Goal: Book appointment/travel/reservation

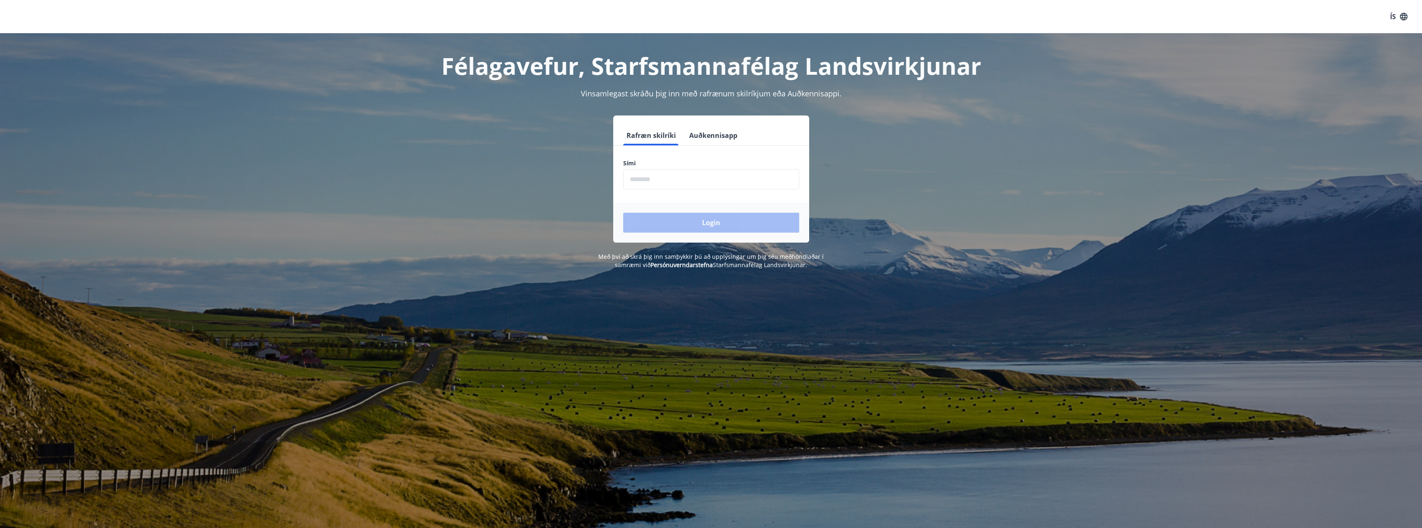
click at [693, 178] on input "phone" at bounding box center [711, 179] width 176 height 20
type input "********"
click at [686, 229] on button "Login" at bounding box center [711, 223] width 176 height 20
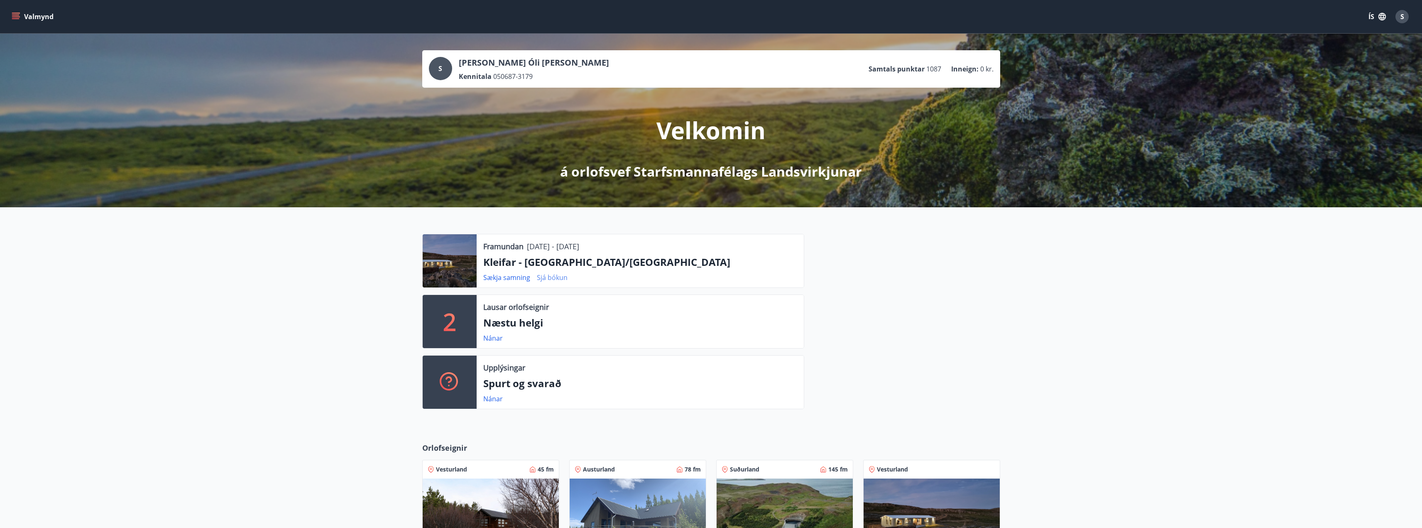
click at [545, 279] on link "Sjá bókun" at bounding box center [552, 277] width 31 height 9
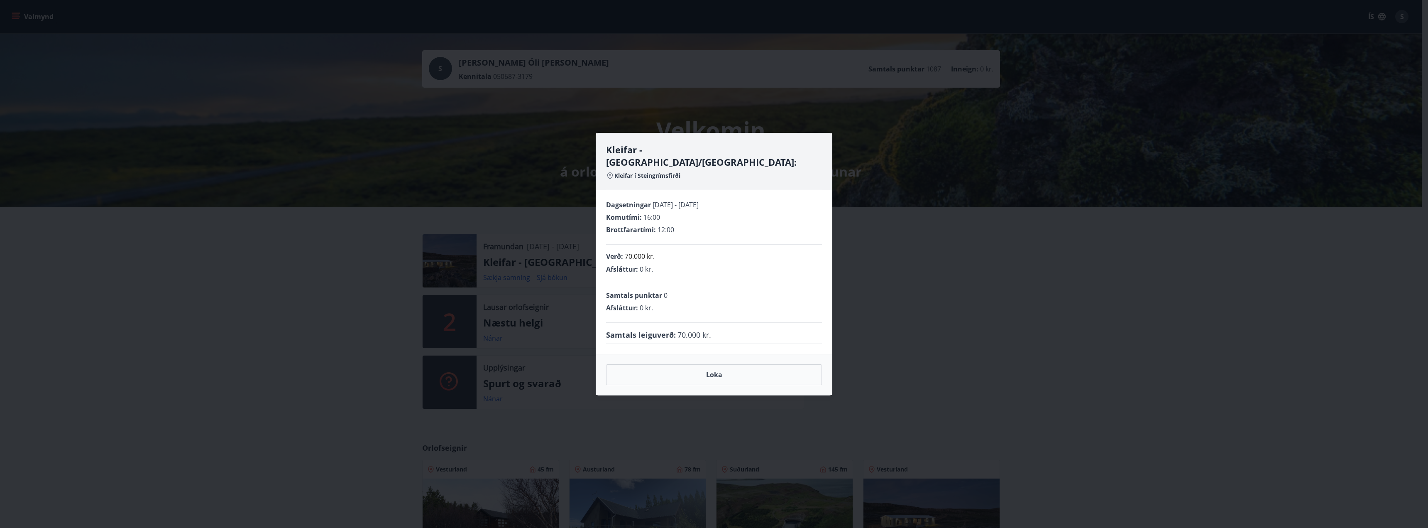
click at [998, 367] on div "Kleifar - Drangsnes/Hólmavík: Kleifar í Steingrímsfirði Dagsetningar 16.10.2025…" at bounding box center [714, 264] width 1428 height 528
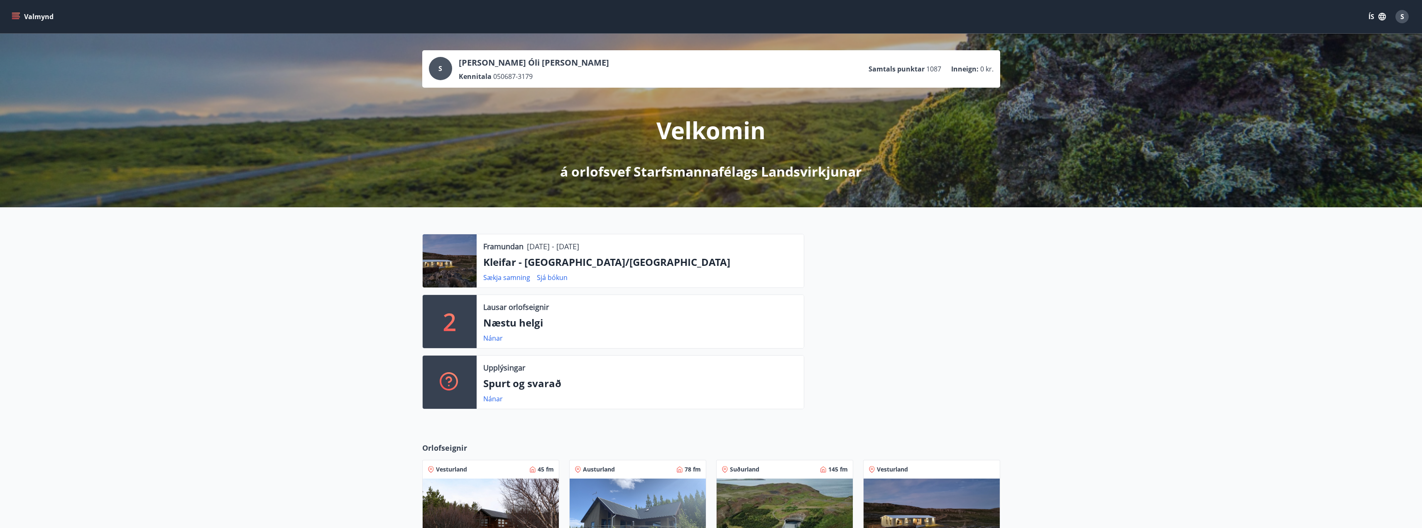
click at [14, 20] on icon "menu" at bounding box center [16, 16] width 8 height 8
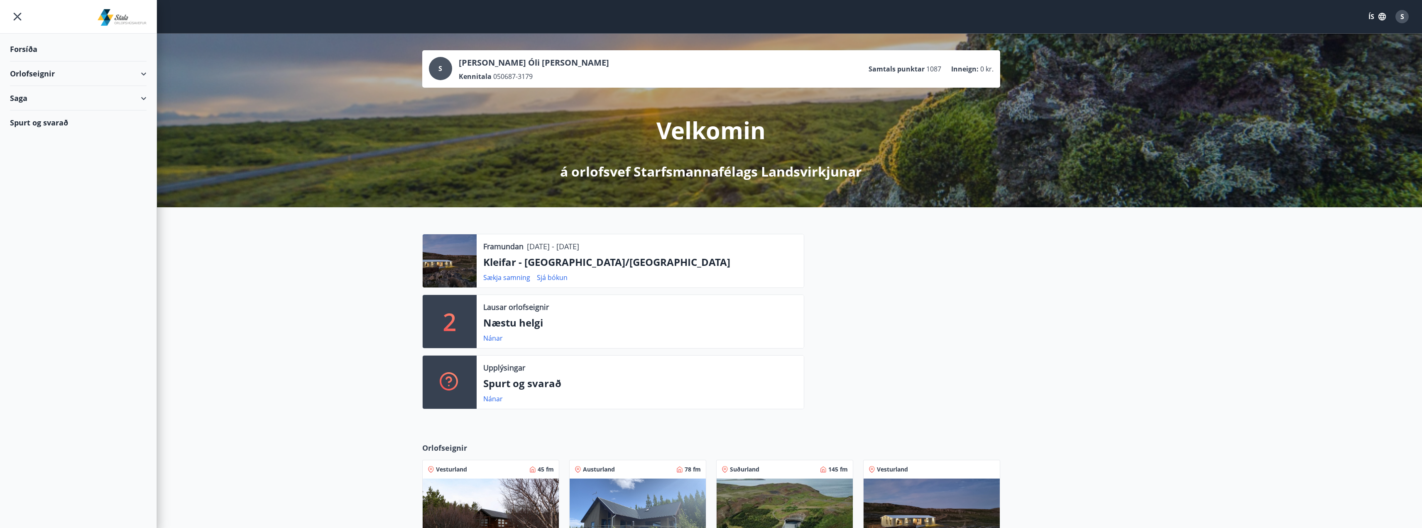
click at [74, 75] on div "Orlofseignir" at bounding box center [78, 73] width 137 height 24
click at [42, 116] on div "Bókunardagatal" at bounding box center [78, 111] width 123 height 17
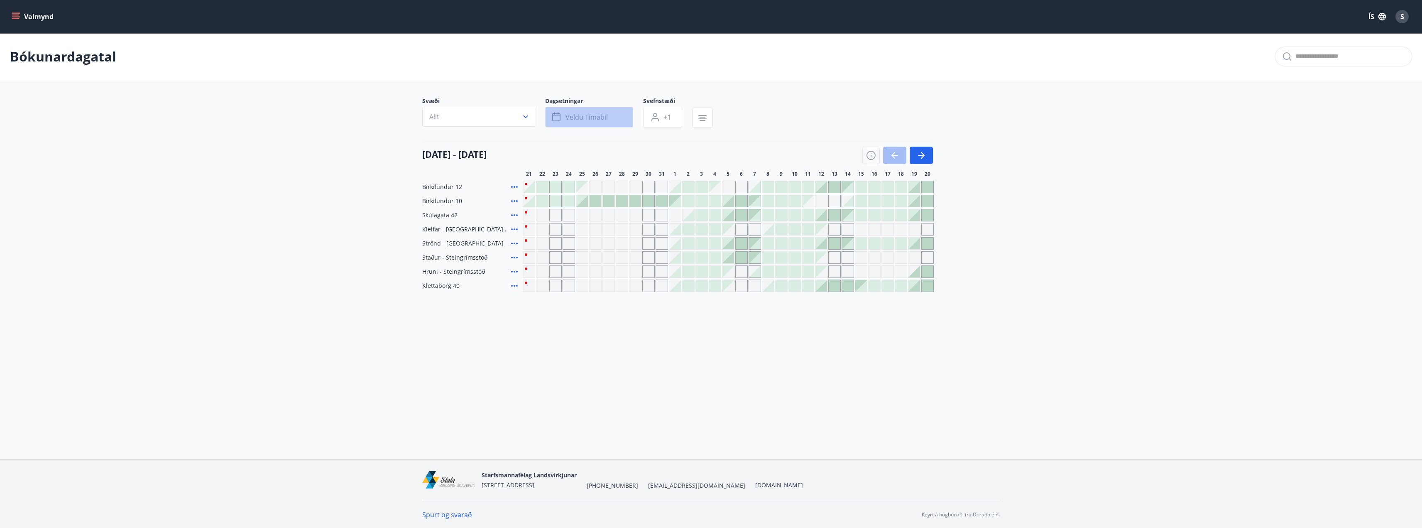
click at [555, 121] on icon "button" at bounding box center [556, 117] width 8 height 8
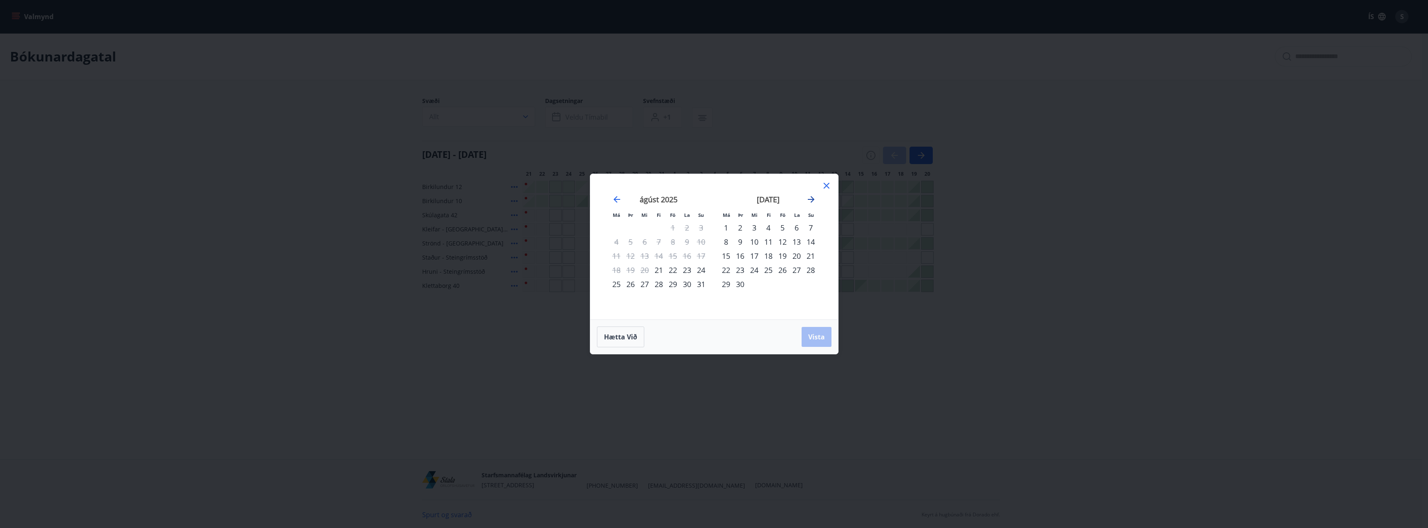
click at [816, 198] on icon "Move forward to switch to the next month." at bounding box center [811, 199] width 10 height 10
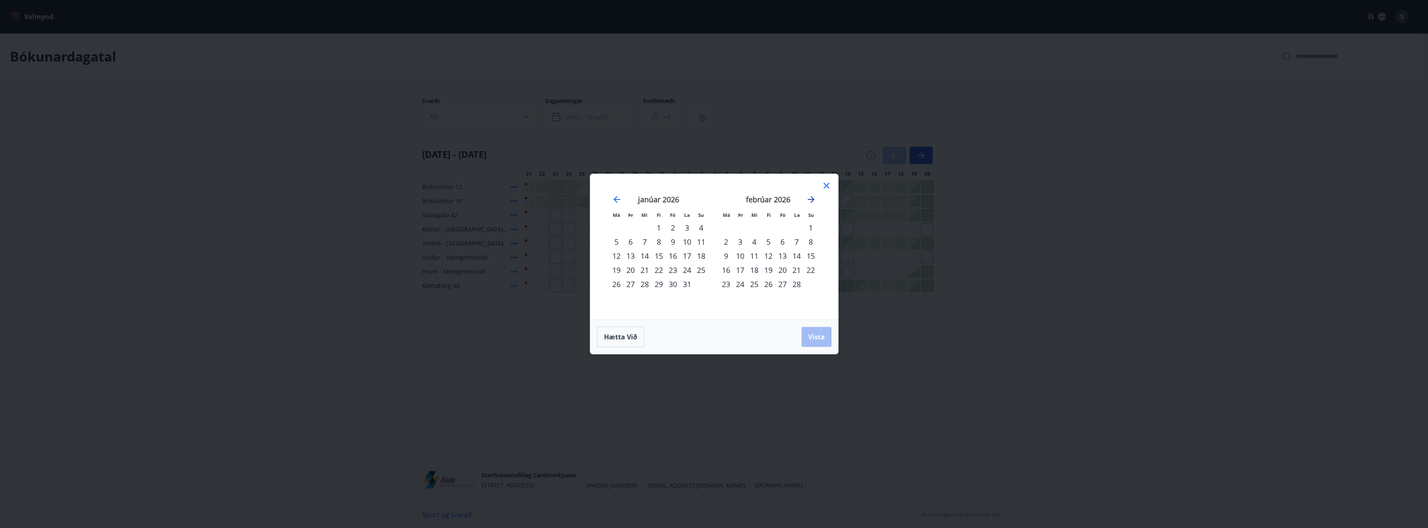
click at [816, 198] on icon "Move forward to switch to the next month." at bounding box center [811, 199] width 10 height 10
click at [614, 197] on icon "Move backward to switch to the previous month." at bounding box center [617, 199] width 10 height 10
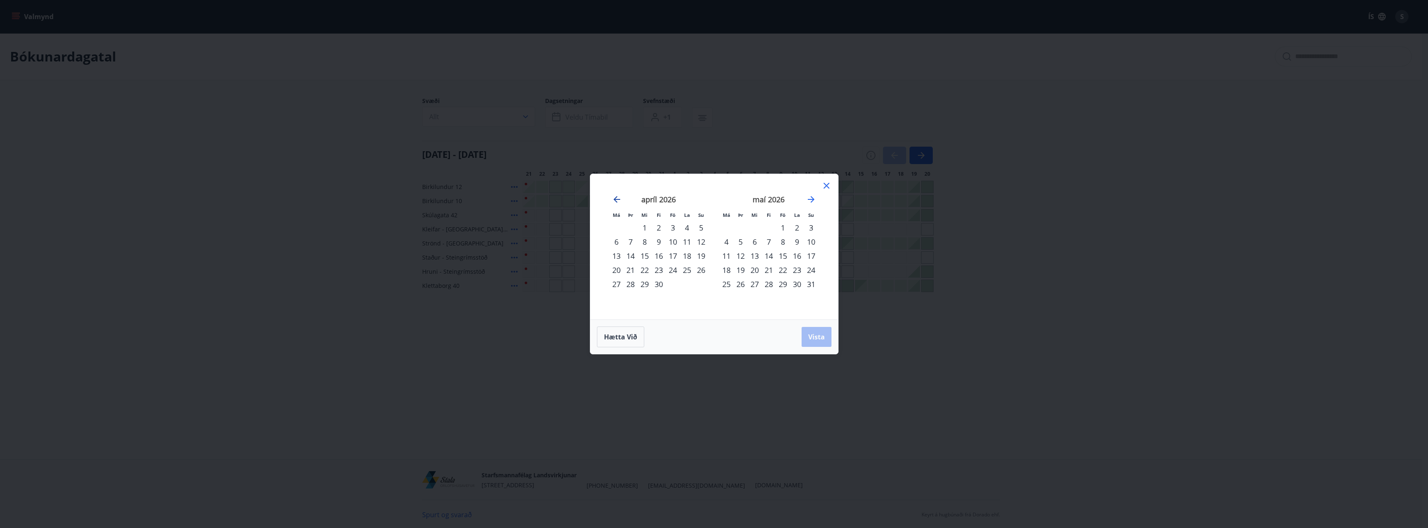
click at [614, 197] on icon "Move backward to switch to the previous month." at bounding box center [617, 199] width 10 height 10
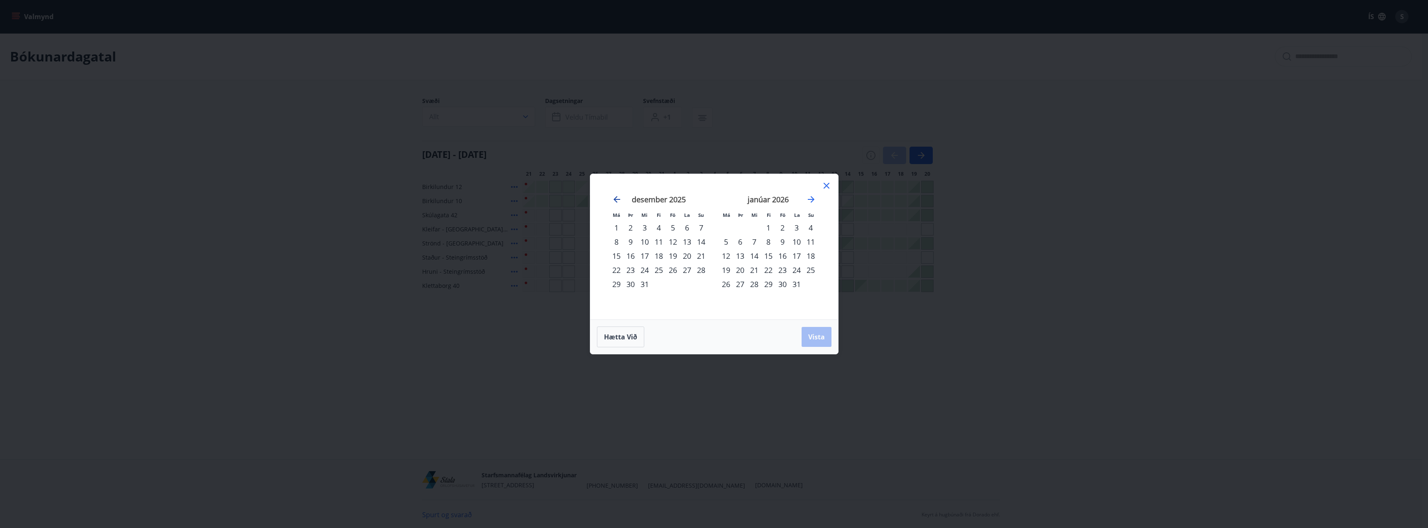
click at [614, 197] on icon "Move backward to switch to the previous month." at bounding box center [617, 199] width 10 height 10
click at [671, 255] on div "17" at bounding box center [673, 256] width 14 height 14
click at [632, 269] on div "21" at bounding box center [631, 270] width 14 height 14
click at [816, 338] on span "Vista" at bounding box center [816, 336] width 17 height 9
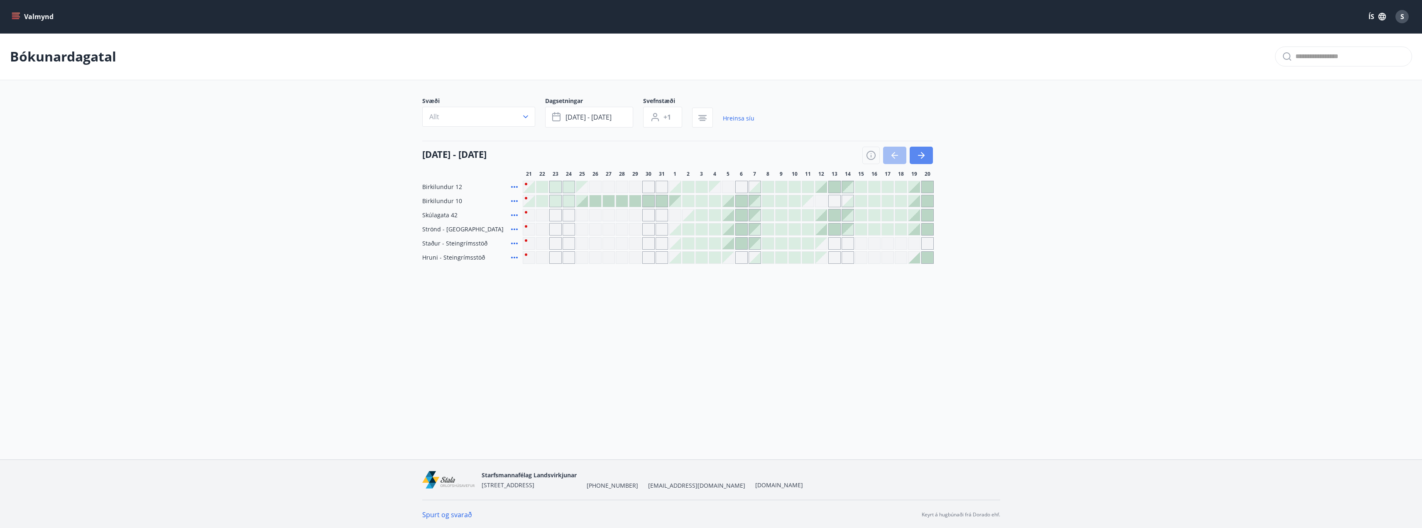
click at [932, 156] on button "button" at bounding box center [921, 155] width 23 height 17
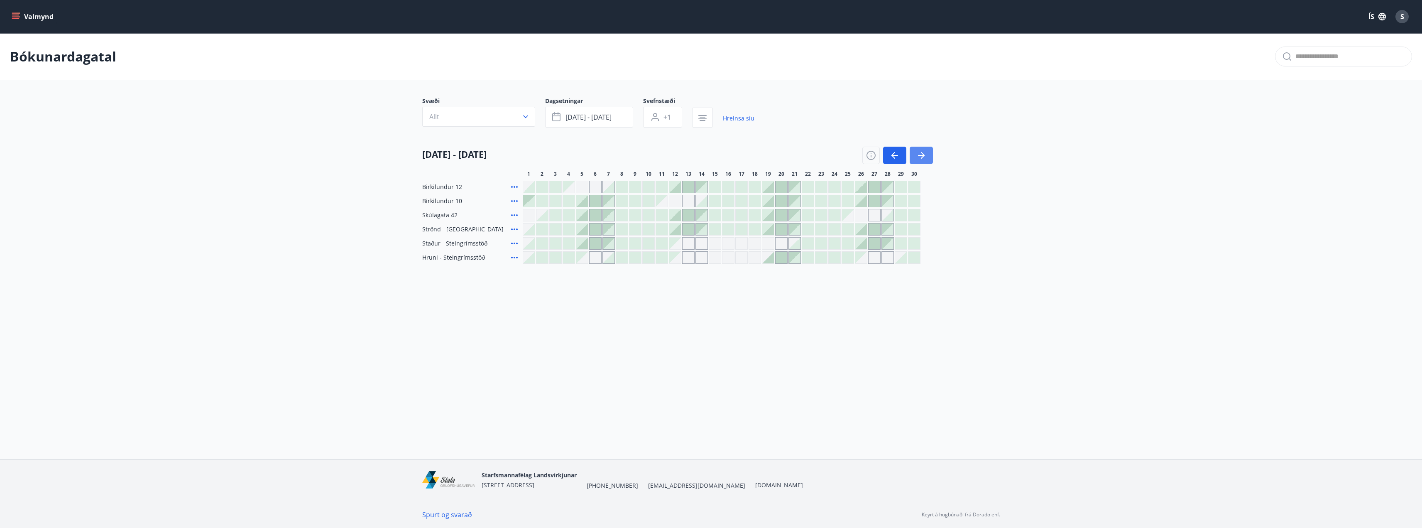
click at [932, 156] on button "button" at bounding box center [921, 155] width 23 height 17
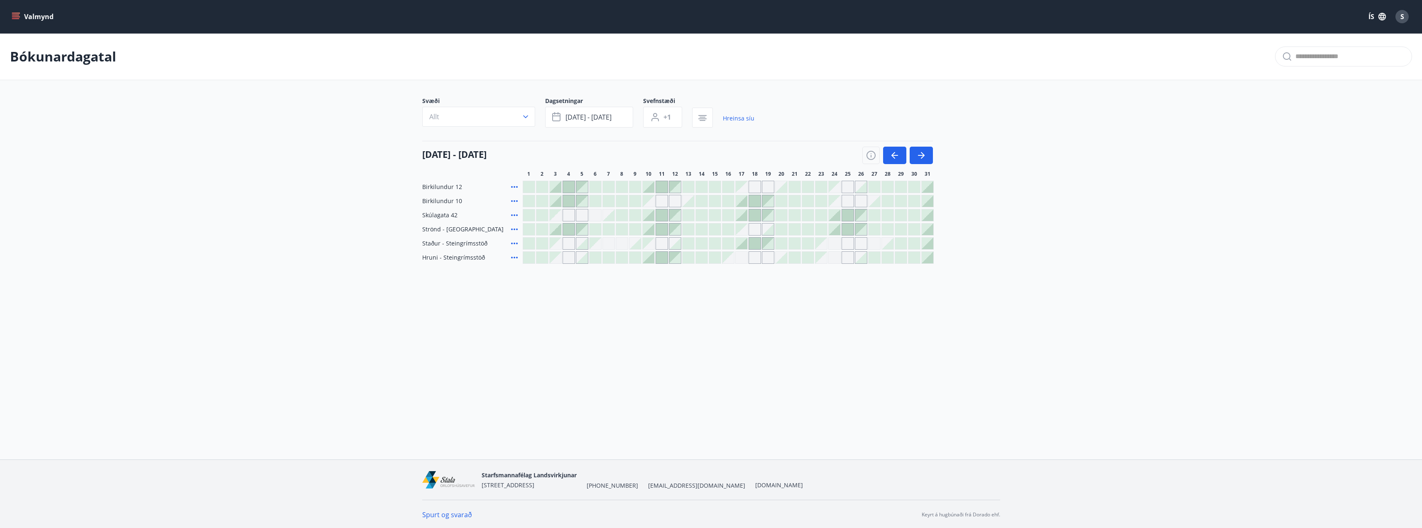
click at [745, 217] on div at bounding box center [742, 215] width 12 height 12
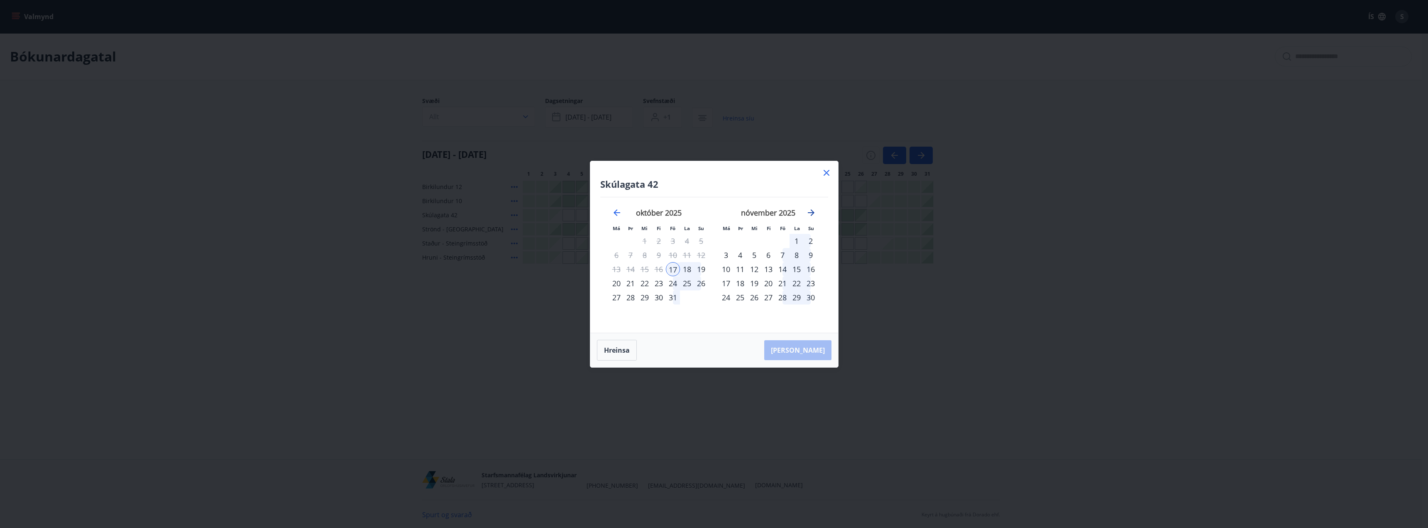
click at [811, 216] on icon "Move forward to switch to the next month." at bounding box center [811, 213] width 10 height 10
click at [617, 212] on icon "Move backward to switch to the previous month." at bounding box center [617, 213] width 10 height 10
click at [827, 171] on icon at bounding box center [827, 173] width 10 height 10
